Goal: Navigation & Orientation: Find specific page/section

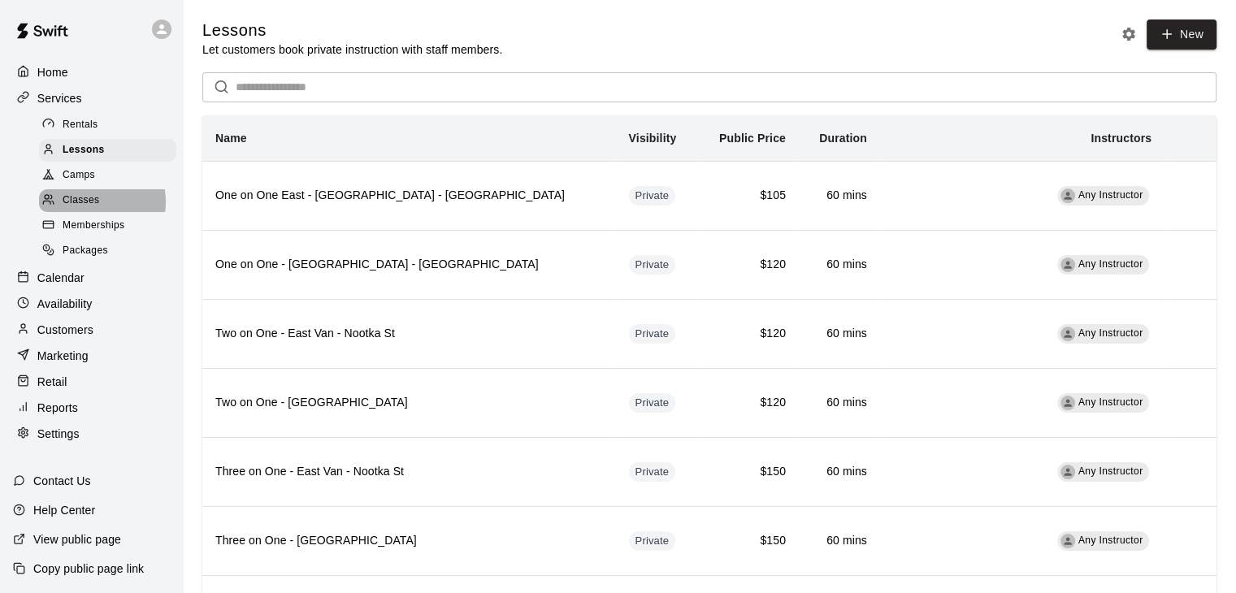
click at [89, 209] on span "Classes" at bounding box center [81, 201] width 37 height 16
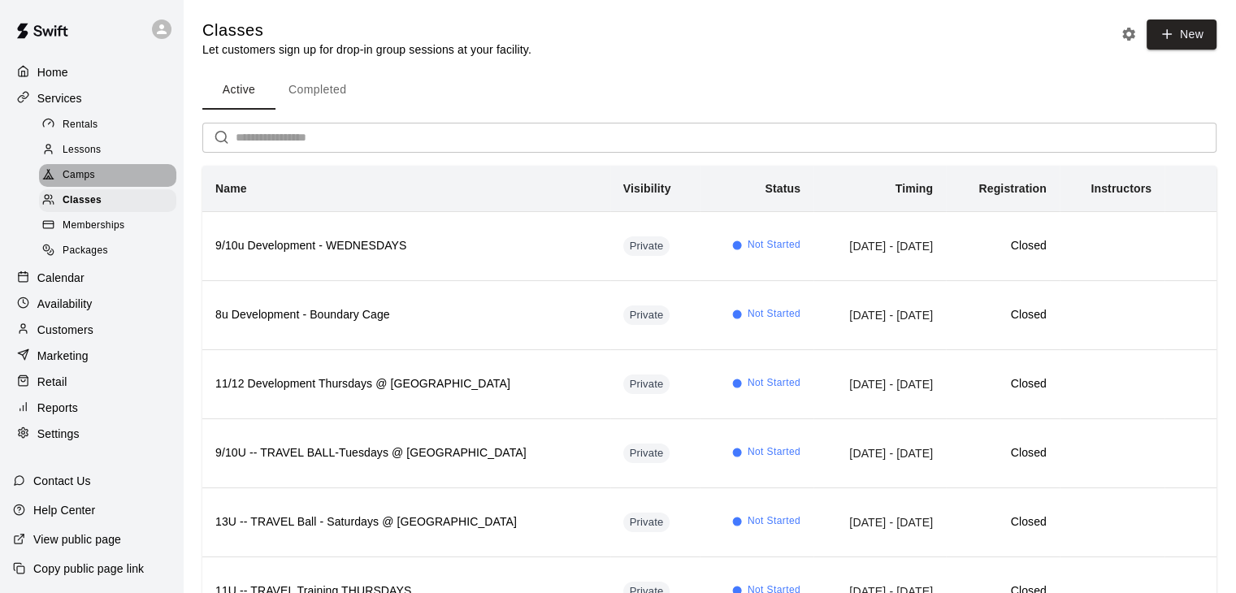
click at [114, 186] on div "Camps" at bounding box center [107, 175] width 137 height 23
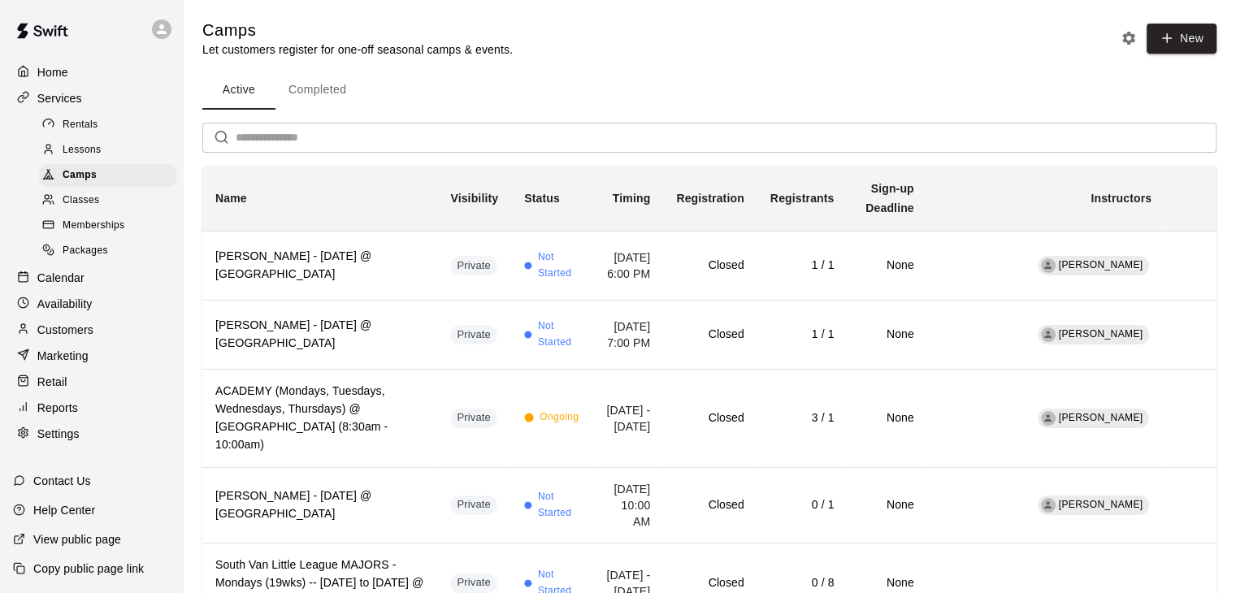
click at [117, 158] on div "Lessons" at bounding box center [107, 150] width 137 height 23
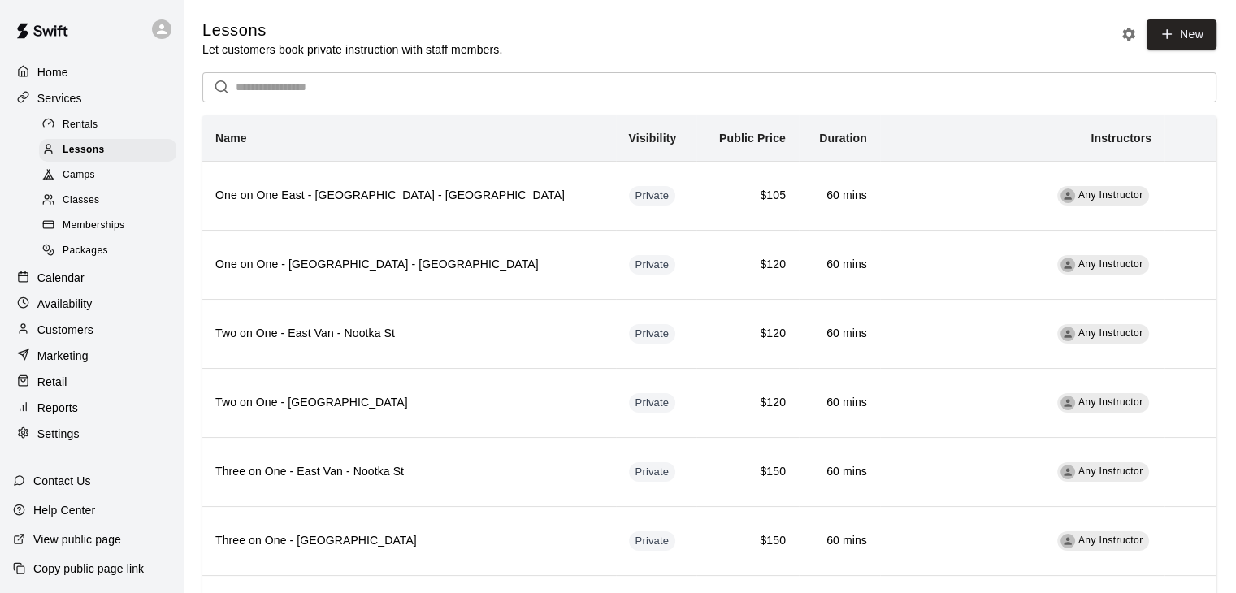
click at [85, 289] on div "Calendar" at bounding box center [91, 278] width 157 height 24
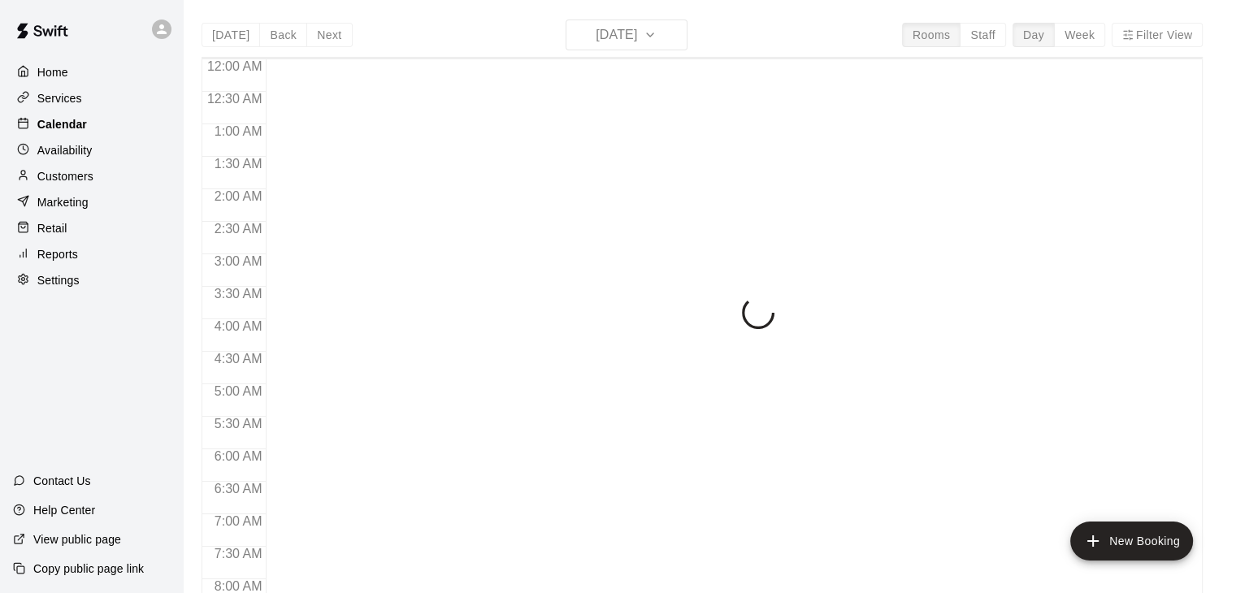
scroll to position [569, 0]
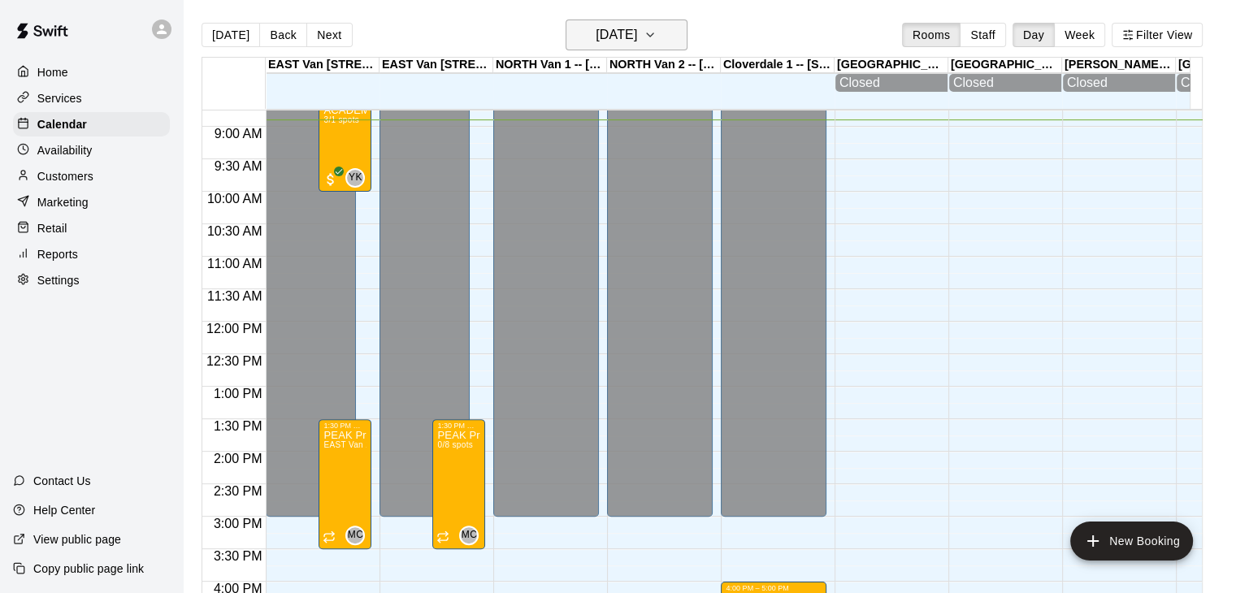
click at [657, 30] on icon "button" at bounding box center [650, 35] width 13 height 20
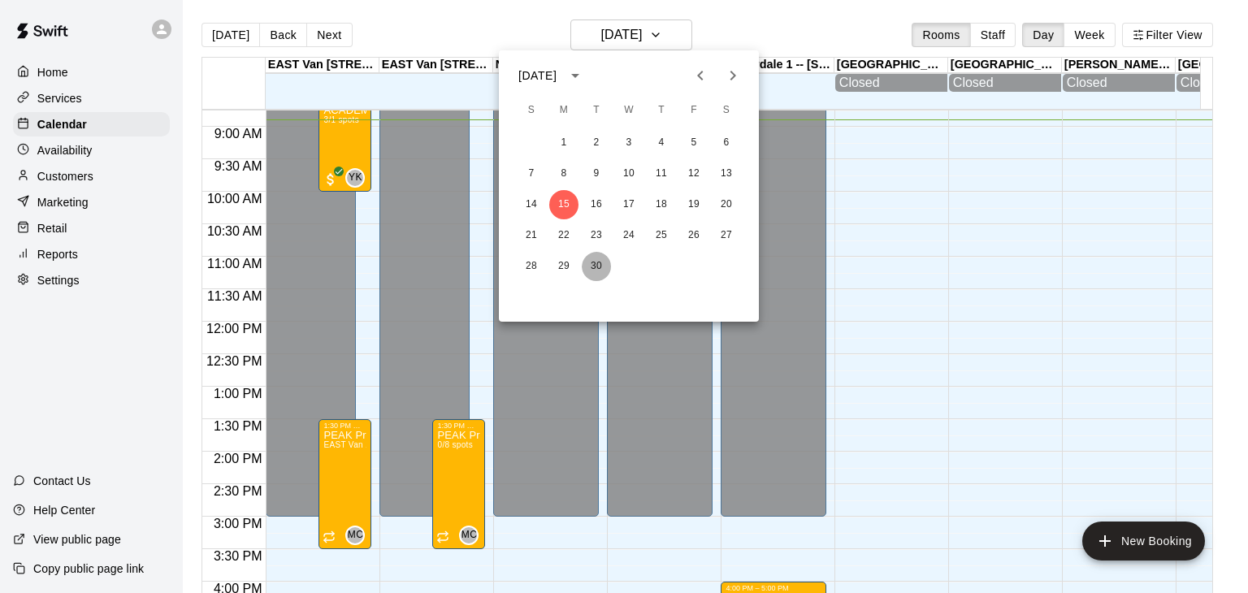
click at [594, 262] on button "30" at bounding box center [596, 266] width 29 height 29
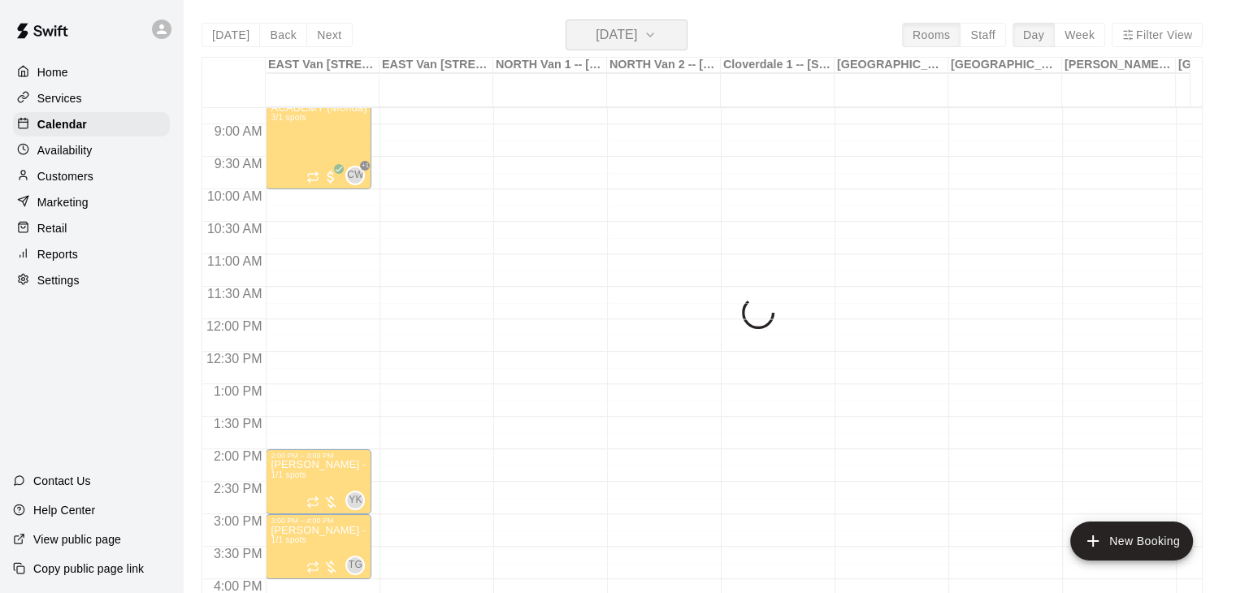
click at [637, 39] on h6 "[DATE]" at bounding box center [616, 35] width 41 height 23
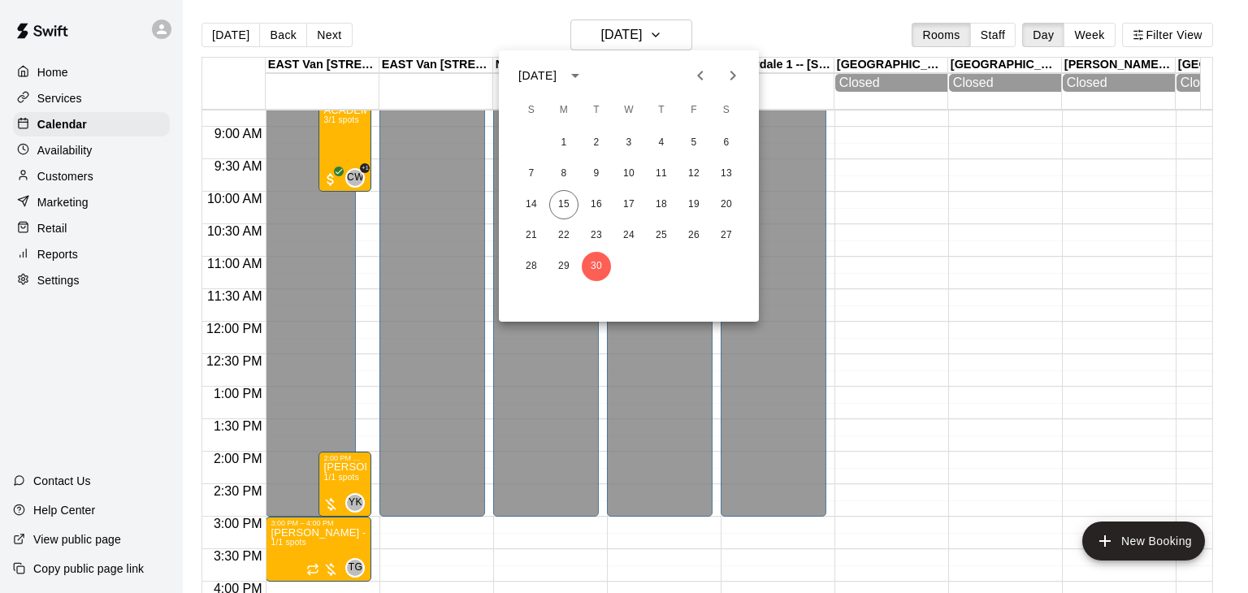
click at [672, 38] on div at bounding box center [624, 296] width 1248 height 593
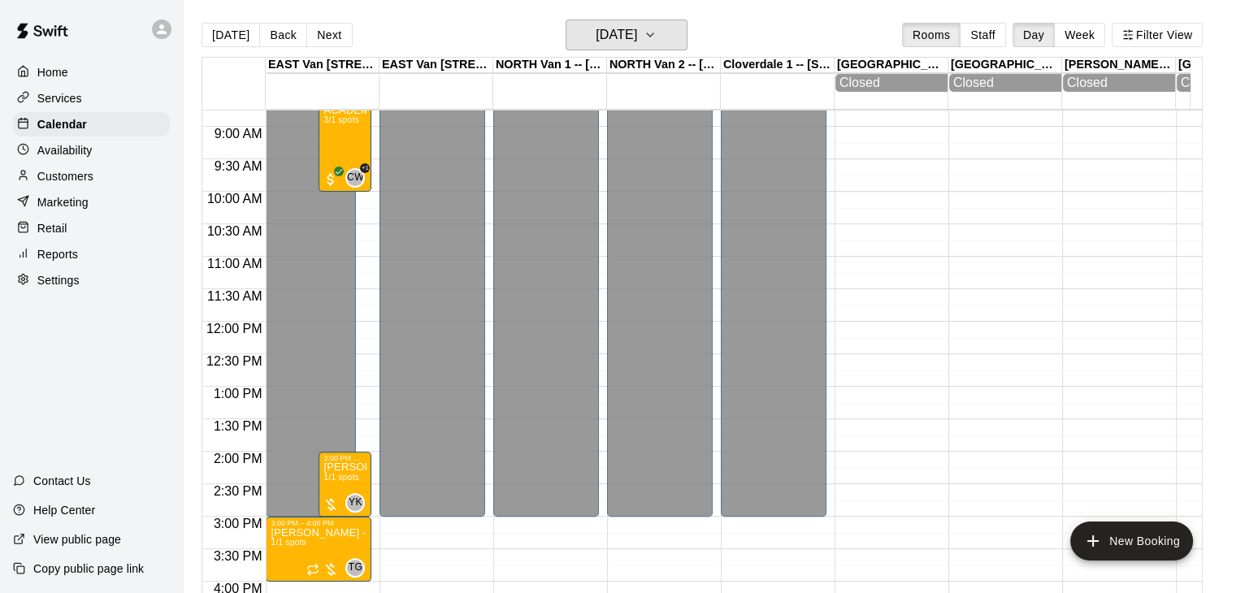
click at [672, 38] on button "[DATE]" at bounding box center [627, 35] width 122 height 31
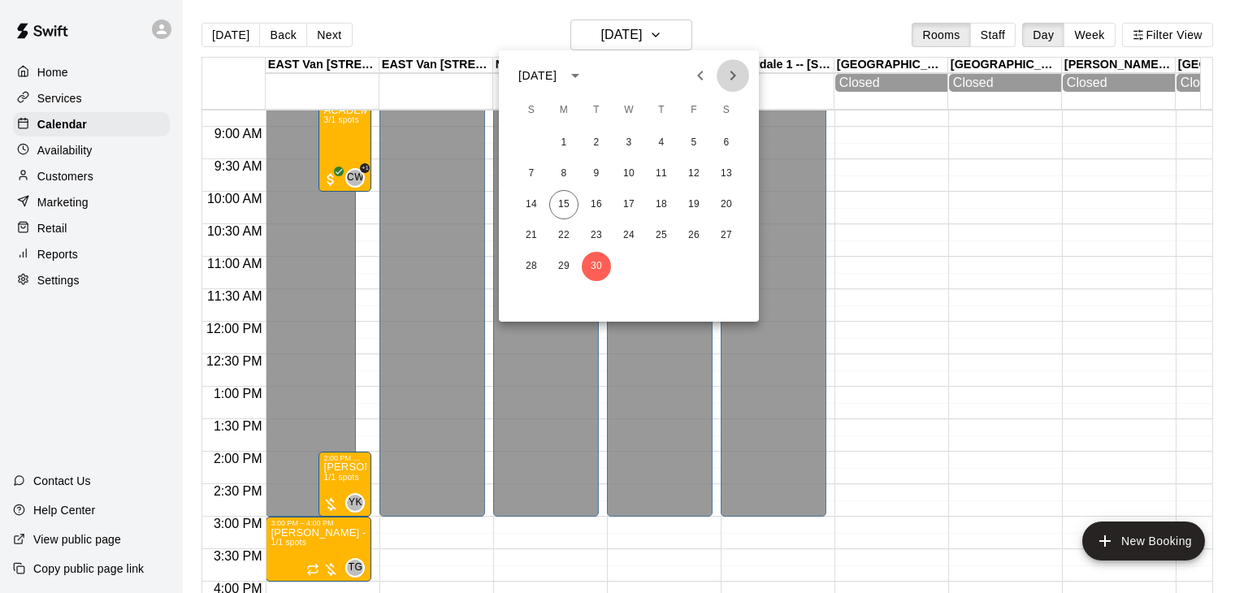
click at [735, 83] on icon "Next month" at bounding box center [733, 76] width 20 height 20
click at [623, 142] on button "1" at bounding box center [628, 142] width 29 height 29
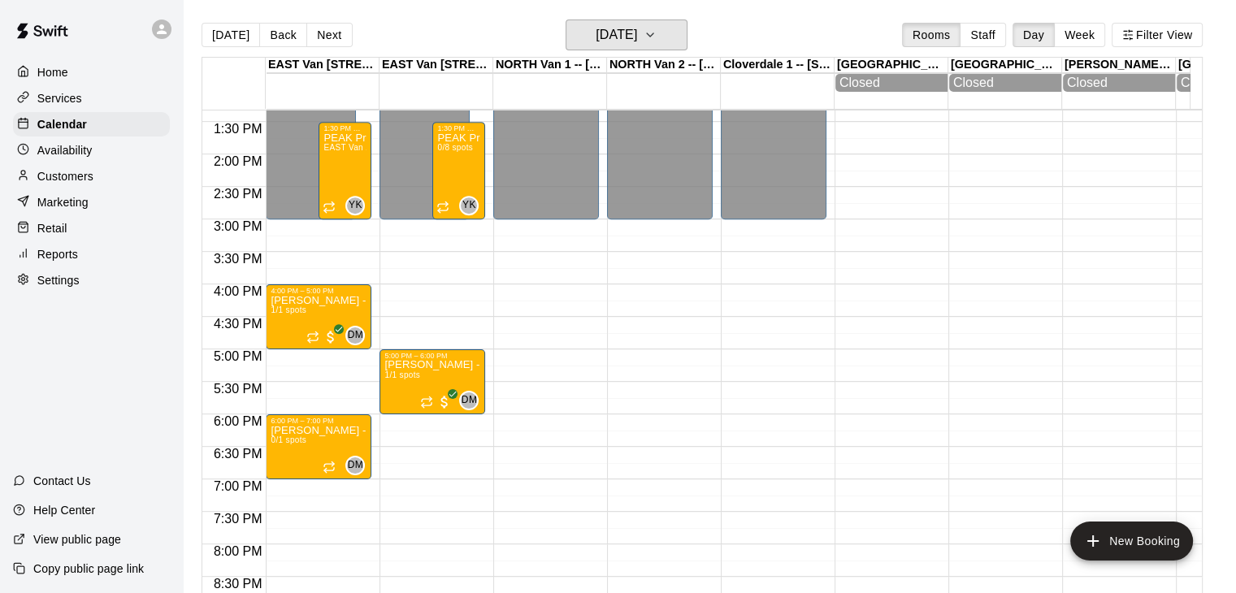
scroll to position [871, 0]
